Goal: Complete application form: Complete application form

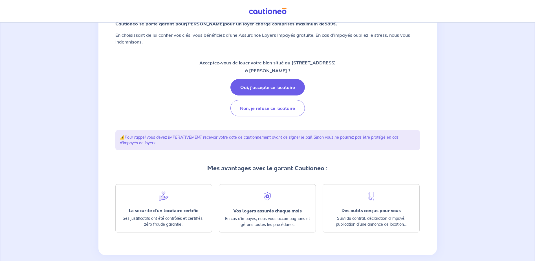
scroll to position [72, 0]
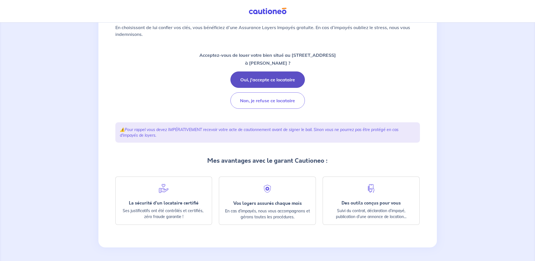
click at [274, 79] on button "Oui, j'accepte ce locataire" at bounding box center [268, 79] width 75 height 16
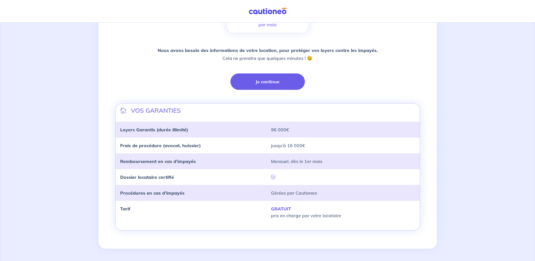
scroll to position [115, 0]
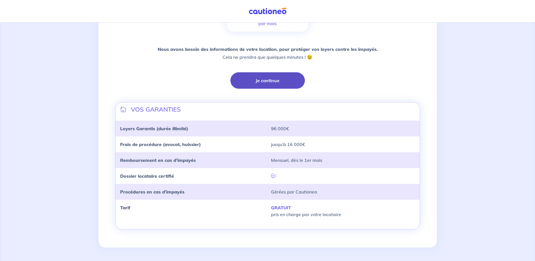
click at [259, 81] on button "Je continue" at bounding box center [268, 80] width 75 height 16
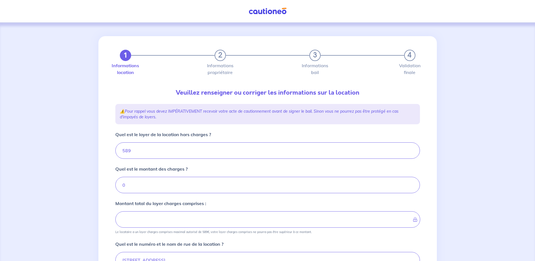
type input "589"
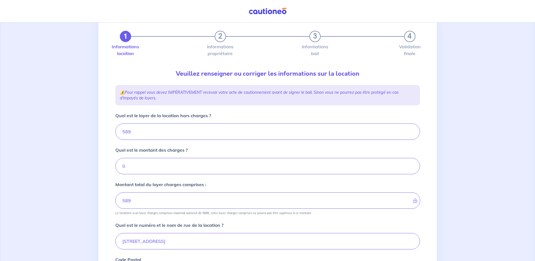
scroll to position [28, 0]
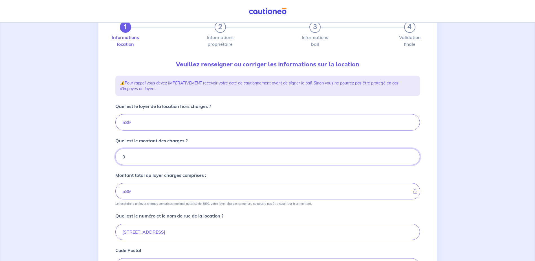
click at [133, 157] on input "0" at bounding box center [267, 156] width 305 height 16
type input "20"
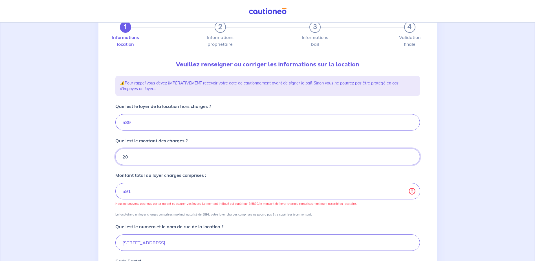
type input "609"
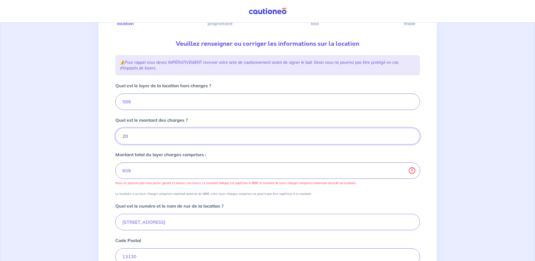
scroll to position [85, 0]
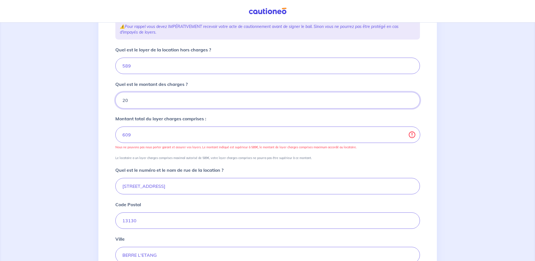
type input "20"
click at [136, 64] on input "589" at bounding box center [267, 66] width 305 height 16
type input "5"
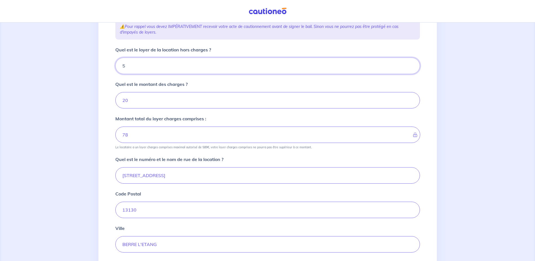
type input "25"
type input "569"
type input "589"
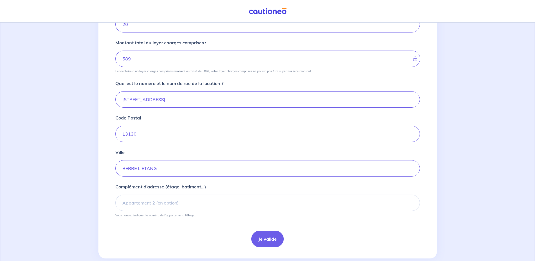
scroll to position [172, 0]
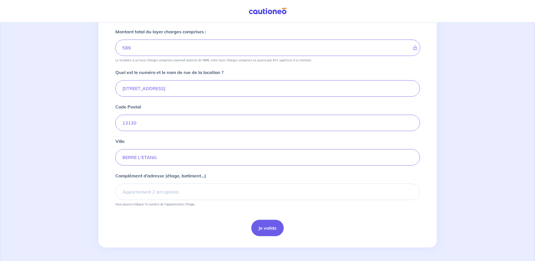
type input "569"
click at [169, 193] on input "Complément d’adresse (étage, batiment...)" at bounding box center [267, 191] width 305 height 16
type input "R"
type input "Rez-de-chaussée"
click at [268, 229] on button "Je valide" at bounding box center [267, 228] width 32 height 16
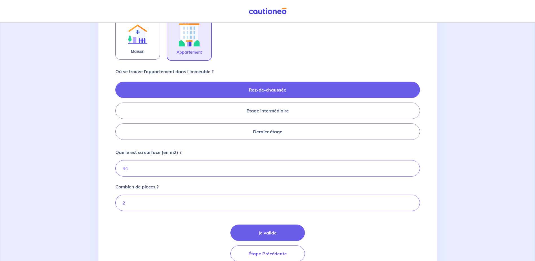
scroll to position [198, 0]
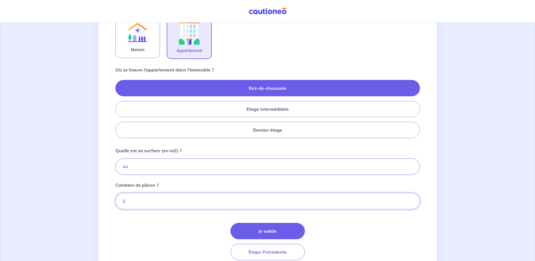
drag, startPoint x: 114, startPoint y: 200, endPoint x: 97, endPoint y: 199, distance: 17.2
click at [97, 199] on div "1 2 3 4 Informations location Informations propriétaire Informations bail Valid…" at bounding box center [267, 55] width 535 height 460
type input "3"
drag, startPoint x: 135, startPoint y: 165, endPoint x: 50, endPoint y: 150, distance: 86.6
click at [50, 150] on div "1 2 3 4 Informations location Informations propriétaire Informations bail Valid…" at bounding box center [267, 55] width 535 height 460
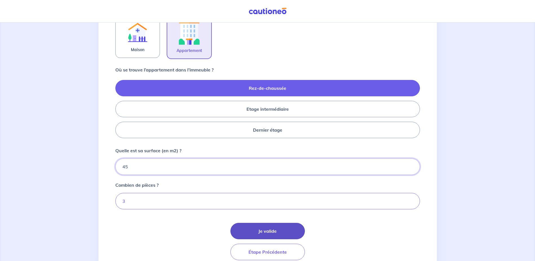
type input "45"
click at [262, 230] on button "Je valide" at bounding box center [268, 231] width 75 height 16
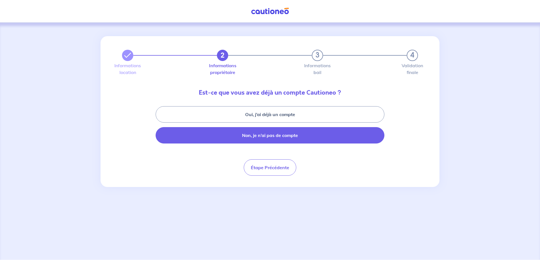
click at [255, 138] on button "Non, je n’ai pas de compte" at bounding box center [270, 135] width 229 height 16
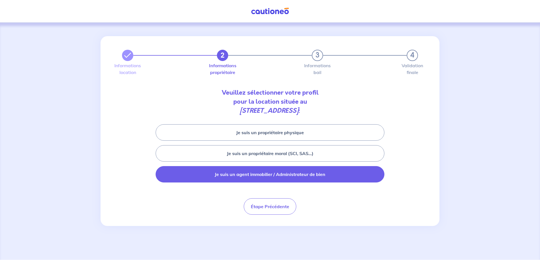
click at [258, 176] on button "Je suis un agent immobilier / Administrateur de bien" at bounding box center [270, 174] width 229 height 16
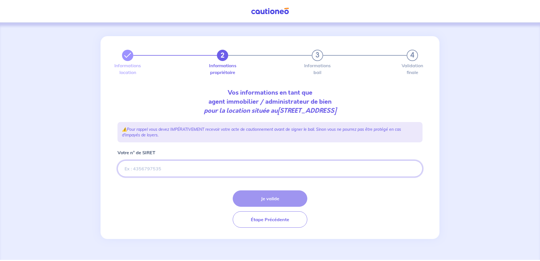
click at [143, 170] on input "Votre n° de SIRET" at bounding box center [269, 168] width 305 height 16
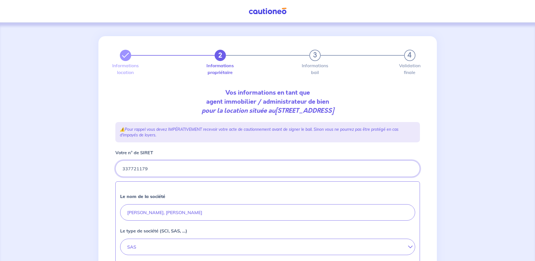
type input "337721179"
drag, startPoint x: 127, startPoint y: 219, endPoint x: 128, endPoint y: 215, distance: 3.7
click at [128, 219] on input "JEAN-CHRISTOPHE ROUSSEL, ANTHONY MINACORI" at bounding box center [267, 212] width 295 height 16
type input "JEAN-CHRISTOPHE ROUSSEL, ANTHONY MINACORI"
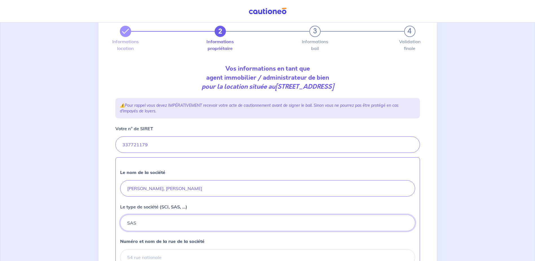
scroll to position [113, 0]
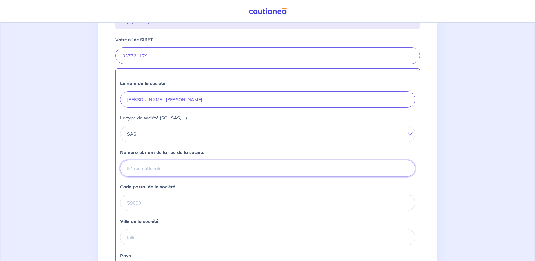
click at [169, 167] on input "Numéro et nom de la rue de la société" at bounding box center [267, 168] width 295 height 16
type input "311 AVENUE DE LA VICTOIRE DU 8 MAI 1945"
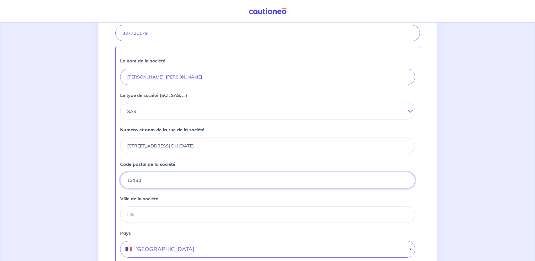
scroll to position [169, 0]
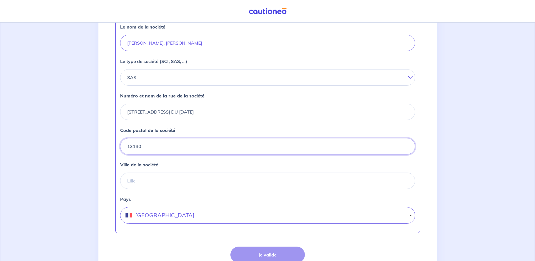
type input "13130"
click at [141, 180] on input "Ville de la société" at bounding box center [267, 180] width 295 height 16
type input "BERRE L'ETANG"
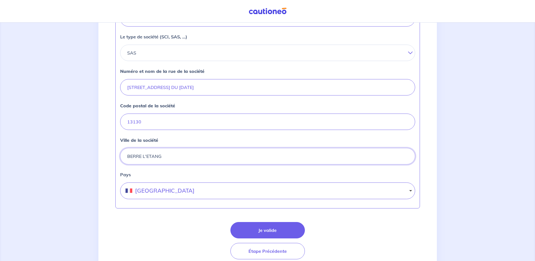
scroll to position [217, 0]
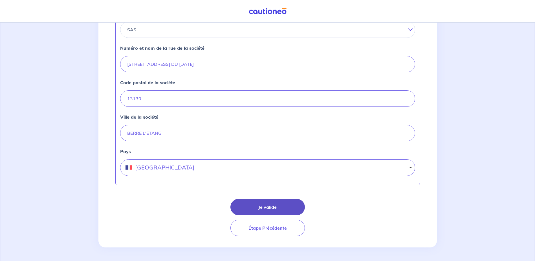
click at [266, 205] on button "Je valide" at bounding box center [268, 207] width 75 height 16
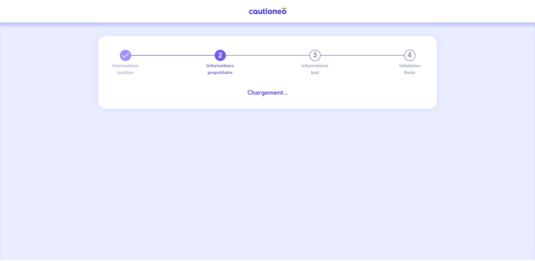
select select "FR"
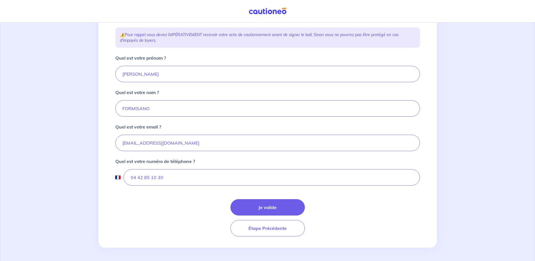
scroll to position [95, 0]
click at [277, 208] on button "Je valide" at bounding box center [268, 207] width 75 height 16
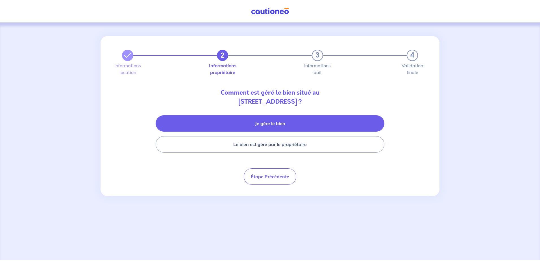
click at [239, 123] on button "Je gère le bien" at bounding box center [270, 123] width 229 height 16
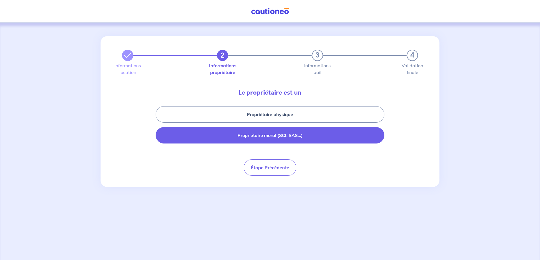
click at [244, 136] on button "Propriétaire moral (SCI, SAS...)" at bounding box center [270, 135] width 229 height 16
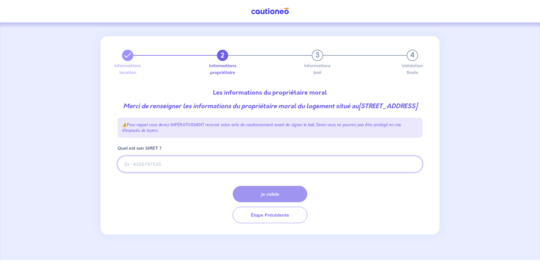
click at [171, 172] on input "Quel est son SIRET ?" at bounding box center [269, 164] width 305 height 16
click at [144, 172] on input "Quel est son SIRET ?" at bounding box center [269, 164] width 305 height 16
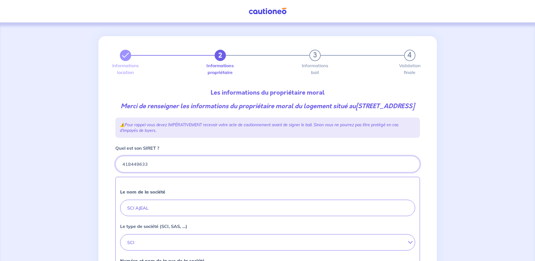
scroll to position [113, 0]
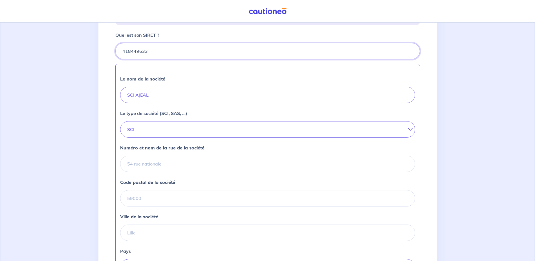
type input "418449633"
click at [143, 172] on input "Numéro et nom de la rue de la société" at bounding box center [267, 164] width 295 height 16
drag, startPoint x: 156, startPoint y: 178, endPoint x: 169, endPoint y: 172, distance: 15.1
click at [156, 172] on input "Numéro et nom de la rue de la société" at bounding box center [267, 164] width 295 height 16
type input "q"
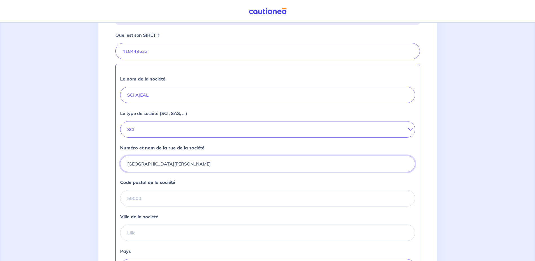
type input "Quartier de la Lauve rue Paul Eluard"
type input "13130"
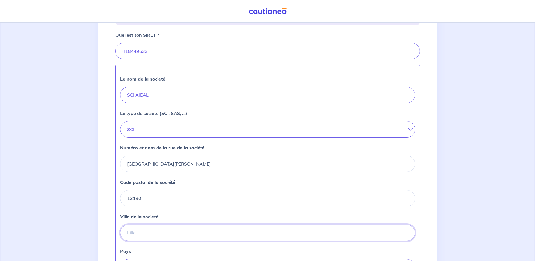
type input "BERRE L'ETANG"
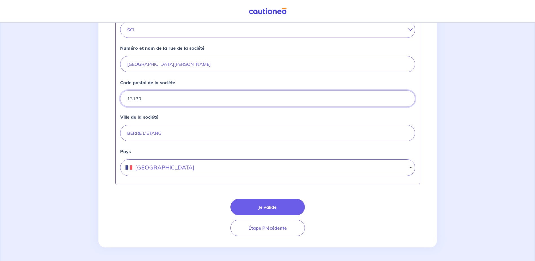
scroll to position [222, 0]
click at [250, 209] on button "Je valide" at bounding box center [268, 207] width 75 height 16
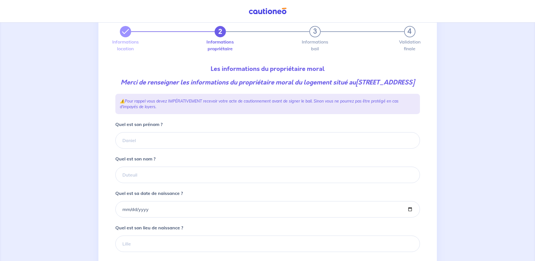
scroll to position [56, 0]
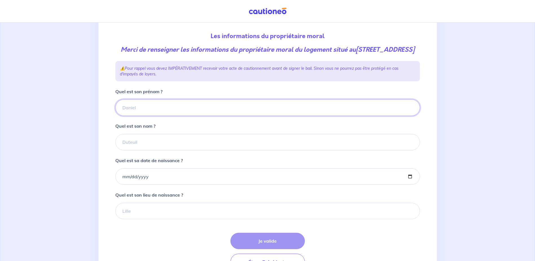
click at [129, 115] on input "Quel est son prénom ?" at bounding box center [267, 107] width 305 height 16
type input "LIBBRA"
type input "a"
click at [131, 185] on input "Quel est sa date de naissance ?" at bounding box center [267, 176] width 305 height 16
drag, startPoint x: 145, startPoint y: 151, endPoint x: 167, endPoint y: 154, distance: 22.2
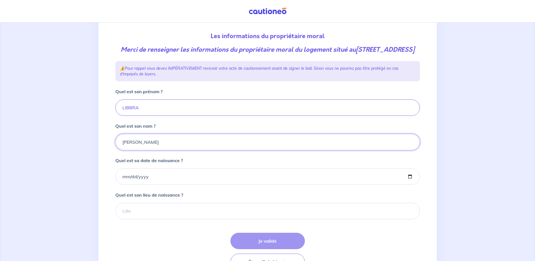
click at [167, 150] on input "Anastasio Jeannot" at bounding box center [267, 142] width 305 height 16
type input "Anastasio"
click at [119, 181] on input "Quel est sa date de naissance ?" at bounding box center [267, 176] width 305 height 16
type input "1961-03-18"
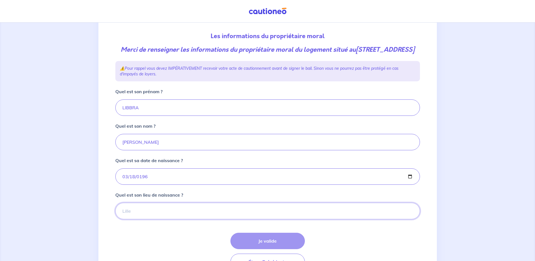
click at [149, 219] on input "Quel est son lieu de naissance ?" at bounding box center [267, 211] width 305 height 16
type input "BERRE L ETANG"
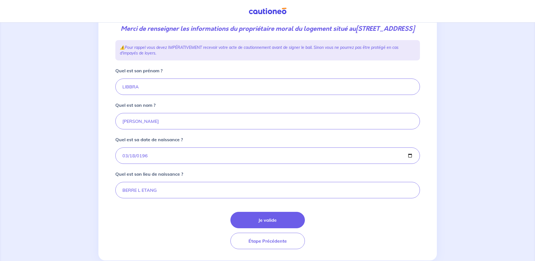
scroll to position [99, 0]
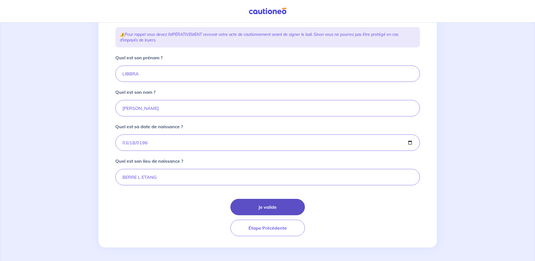
click at [270, 210] on button "Je valide" at bounding box center [268, 207] width 75 height 16
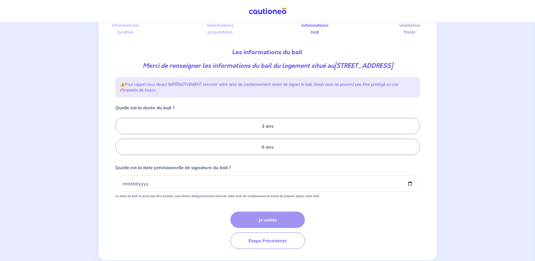
scroll to position [56, 0]
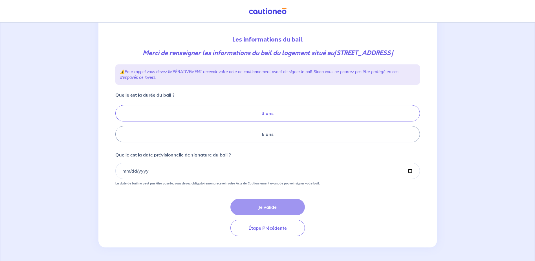
click at [267, 120] on label "3 ans" at bounding box center [267, 113] width 305 height 16
click at [119, 122] on input "3 ans" at bounding box center [117, 124] width 4 height 4
radio input "true"
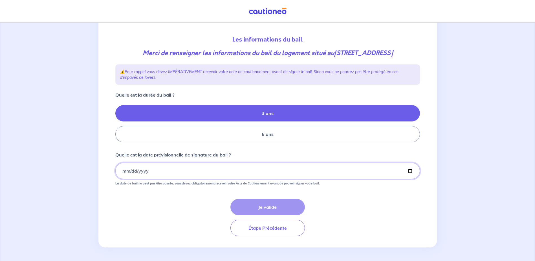
click at [131, 175] on input "Quelle est la date prévisionnelle de signature du bail ?" at bounding box center [267, 171] width 305 height 16
click at [122, 176] on input "Quelle est la date prévisionnelle de signature du bail ?" at bounding box center [267, 171] width 305 height 16
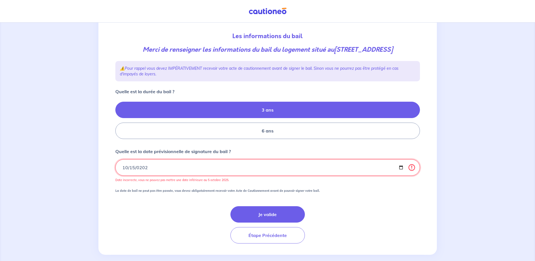
type input "2025-10-15"
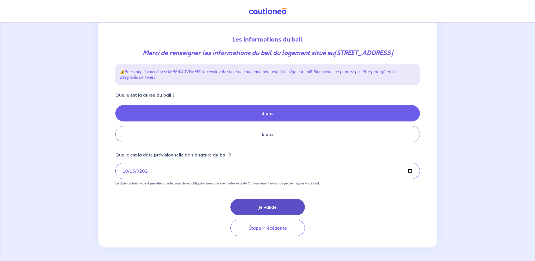
click at [272, 208] on button "Je valide" at bounding box center [268, 207] width 75 height 16
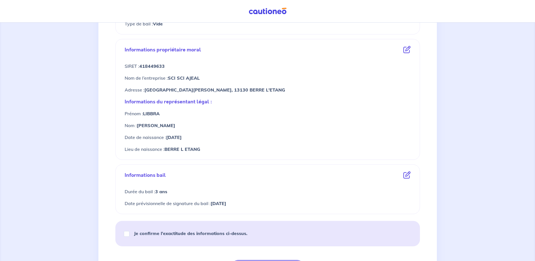
scroll to position [226, 0]
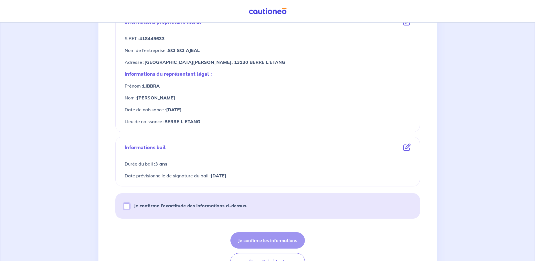
click at [125, 208] on input "Je confirme l’exactitude des informations ci-dessus." at bounding box center [127, 206] width 6 height 6
checkbox input "true"
click at [250, 244] on button "Je confirme les informations" at bounding box center [268, 240] width 75 height 16
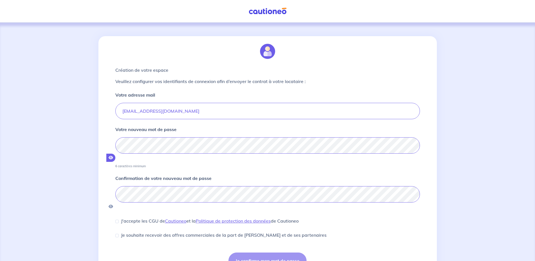
click at [113, 156] on icon "button" at bounding box center [111, 158] width 5 height 4
click at [121, 217] on p "J'accepte les CGU de Cautioneo et la Politique de protection des données de Cau…" at bounding box center [210, 220] width 178 height 7
click at [119, 220] on input "J'accepte les CGU de Cautioneo et la Politique de protection des données de Cau…" at bounding box center [116, 221] width 3 height 3
checkbox input "true"
click at [117, 234] on input "Je souhaite recevoir des offres commerciales de la part de Cautioneo et de ses …" at bounding box center [116, 235] width 3 height 3
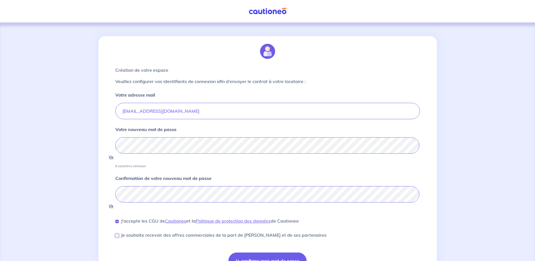
checkbox input "true"
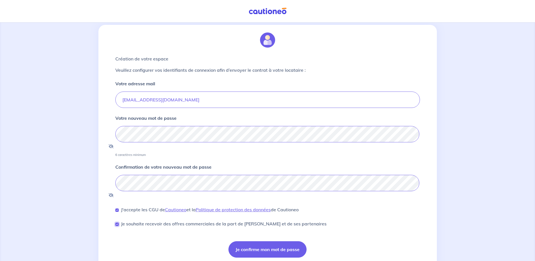
scroll to position [16, 0]
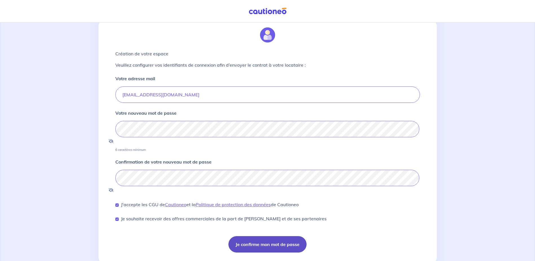
click at [270, 236] on button "Je confirme mon mot de passe" at bounding box center [268, 244] width 78 height 16
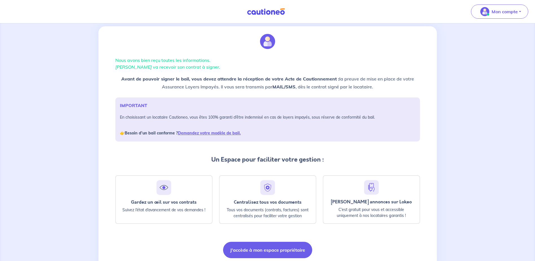
scroll to position [28, 0]
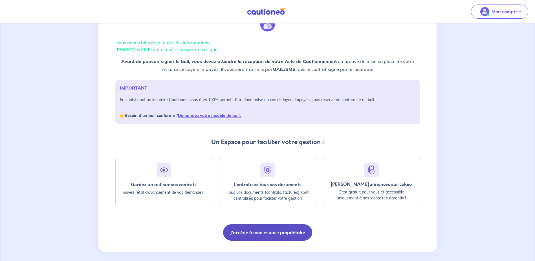
click at [271, 235] on button "J'accède à mon espace propriétaire" at bounding box center [267, 232] width 89 height 16
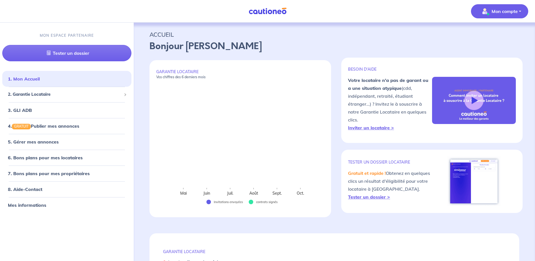
click at [499, 12] on p "Mon compte" at bounding box center [505, 11] width 26 height 7
click at [492, 49] on link "Me déconnecter" at bounding box center [494, 48] width 45 height 9
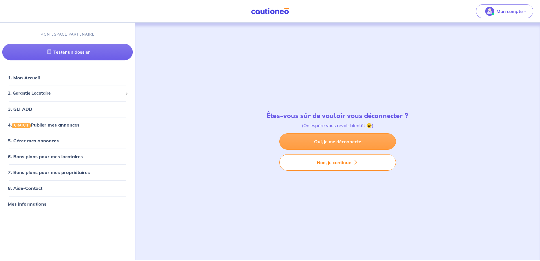
click at [319, 145] on link "Oui, je me déconnecte" at bounding box center [337, 141] width 117 height 16
